Goal: Ask a question: Seek information or help from site administrators or community

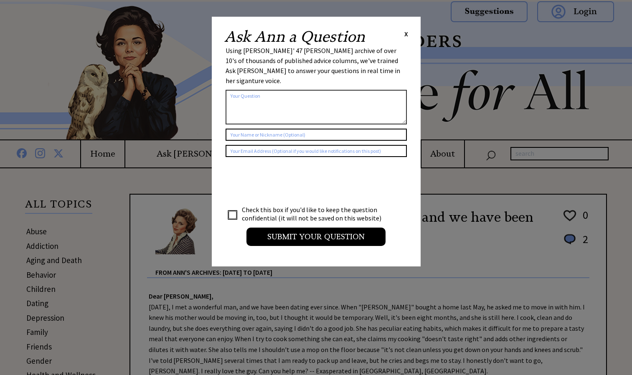
click at [298, 102] on textarea at bounding box center [316, 107] width 181 height 35
click at [270, 90] on textarea "Dear [PERSON_NAME] i would like to" at bounding box center [316, 107] width 181 height 35
click at [325, 90] on textarea "Dear [PERSON_NAME] I would like to" at bounding box center [316, 107] width 181 height 35
click at [387, 90] on textarea "Dear [PERSON_NAME] I would like to know what to do in this situation that I am" at bounding box center [316, 107] width 181 height 35
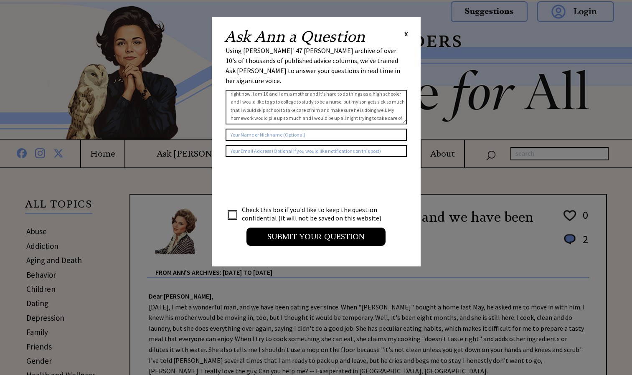
scroll to position [24, 0]
click at [308, 104] on textarea "Dear [PERSON_NAME] I would like to know what to do in this situation that I am …" at bounding box center [316, 107] width 181 height 35
click at [266, 107] on textarea "Dear [PERSON_NAME] I would like to know what to do in this situation that I am …" at bounding box center [316, 107] width 181 height 35
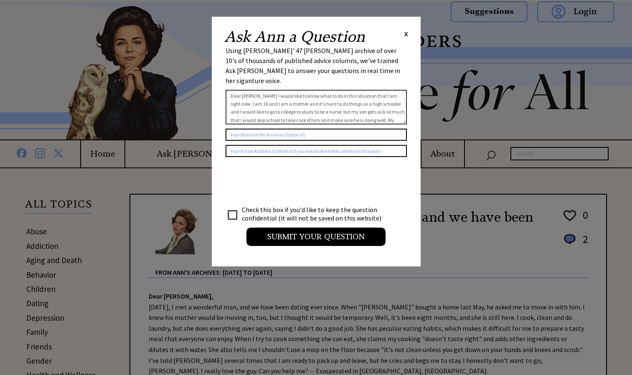
type textarea "Dear [PERSON_NAME] I would like to know what to do in this situation that I am …"
click at [232, 211] on input "checkbox" at bounding box center [233, 215] width 8 height 8
checkbox input "true"
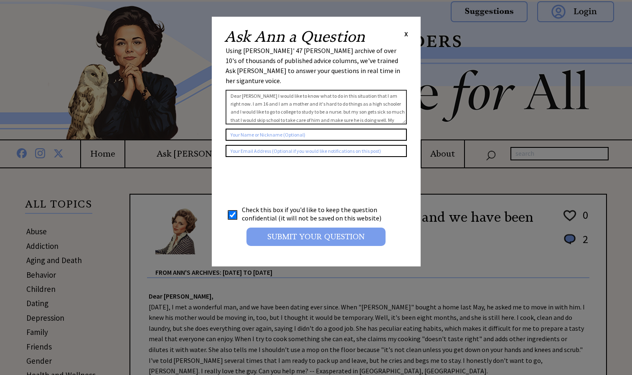
click at [280, 228] on input "Submit your Question" at bounding box center [316, 237] width 139 height 18
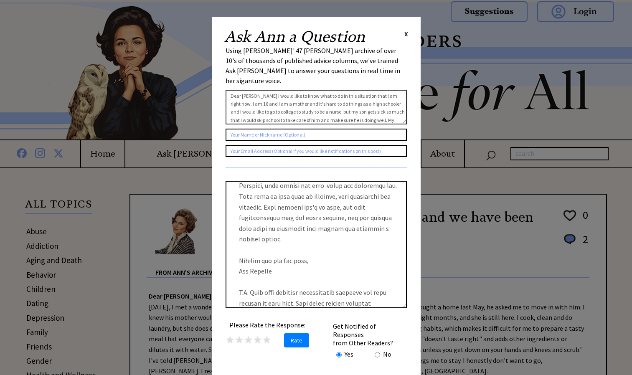
scroll to position [364, 0]
